Goal: Find specific fact: Find specific fact

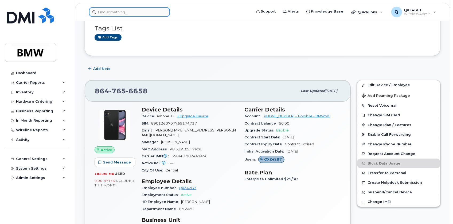
click at [146, 10] on input at bounding box center [129, 12] width 81 height 10
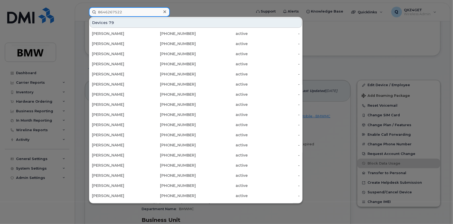
type input "8646267522"
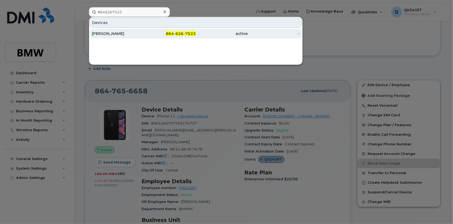
drag, startPoint x: 109, startPoint y: 35, endPoint x: 114, endPoint y: 35, distance: 4.6
click at [109, 35] on div "[PERSON_NAME]" at bounding box center [118, 33] width 52 height 5
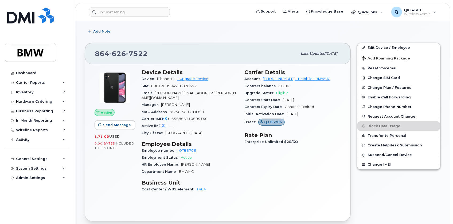
scroll to position [121, 0]
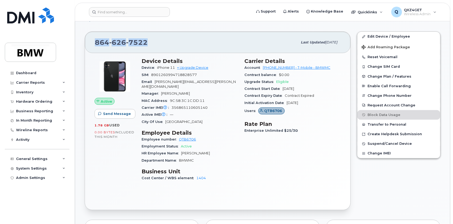
drag, startPoint x: 151, startPoint y: 43, endPoint x: 96, endPoint y: 40, distance: 55.4
click at [96, 40] on div "864 626 7522" at bounding box center [196, 42] width 203 height 11
copy span "864 626 7522"
